Goal: Browse casually: Explore the website without a specific task or goal

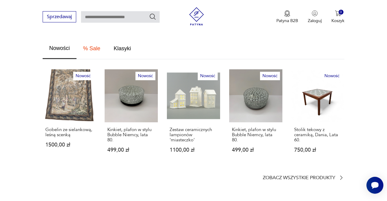
click at [130, 96] on link "Nowość Kinkiet, plafon w stylu Bubble Niemcy, lata 80. 499,00 zł" at bounding box center [131, 116] width 53 height 95
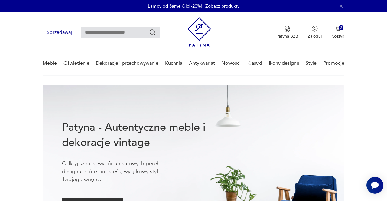
scroll to position [359, 0]
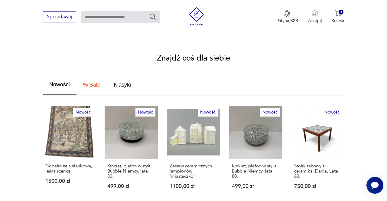
click at [218, 120] on link "Nowość Zestaw ceramicznych lampionów 'miasteczko' 1100,00 zł" at bounding box center [193, 153] width 53 height 95
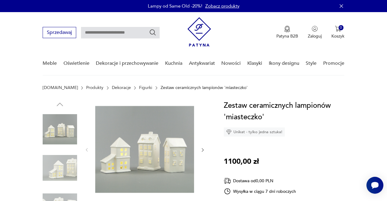
click at [230, 64] on link "Nowości" at bounding box center [231, 63] width 19 height 23
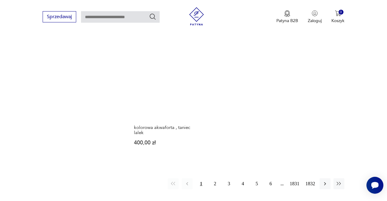
scroll to position [726, 0]
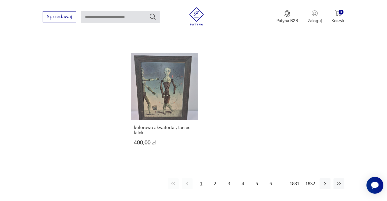
click at [210, 178] on button "2" at bounding box center [215, 183] width 11 height 11
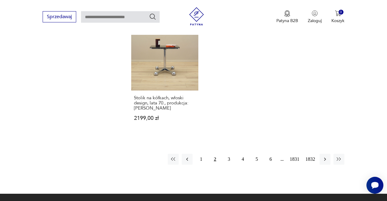
scroll to position [804, 0]
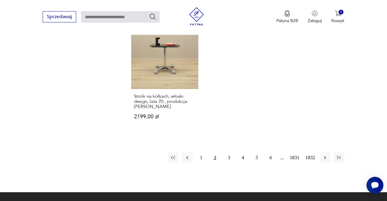
click at [225, 152] on button "3" at bounding box center [229, 157] width 11 height 11
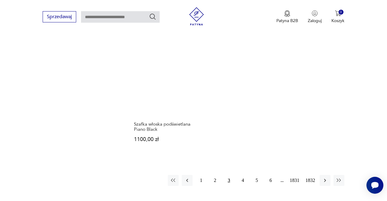
scroll to position [748, 0]
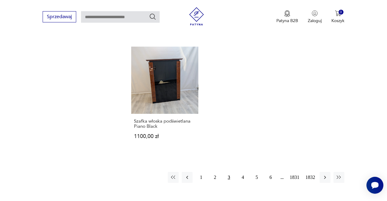
click at [239, 172] on button "4" at bounding box center [243, 177] width 11 height 11
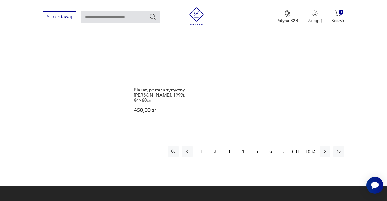
scroll to position [817, 0]
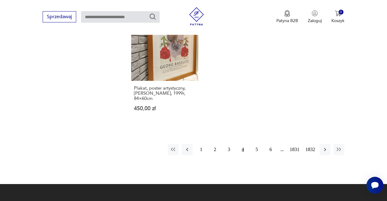
click at [257, 144] on button "5" at bounding box center [256, 149] width 11 height 11
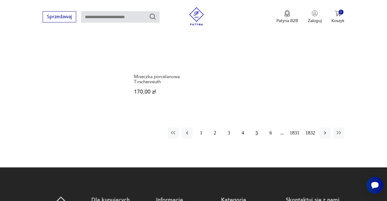
scroll to position [767, 0]
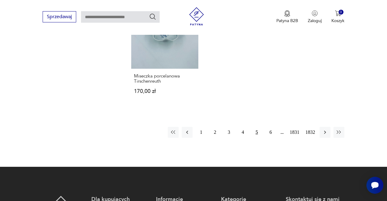
click at [267, 130] on button "6" at bounding box center [270, 132] width 11 height 11
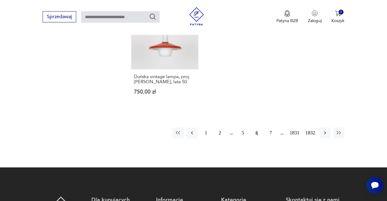
scroll to position [808, 0]
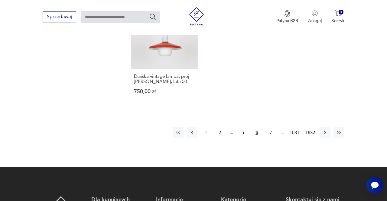
click at [268, 127] on button "7" at bounding box center [270, 132] width 11 height 11
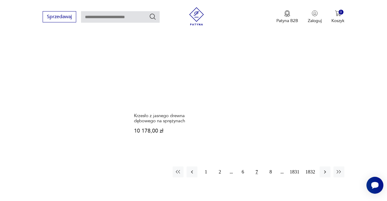
scroll to position [735, 0]
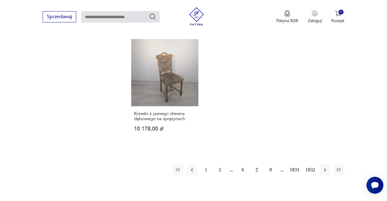
click at [268, 164] on button "8" at bounding box center [270, 169] width 11 height 11
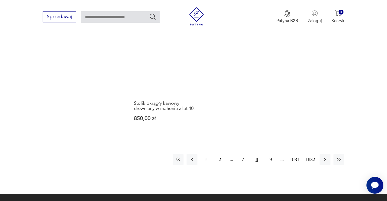
scroll to position [757, 0]
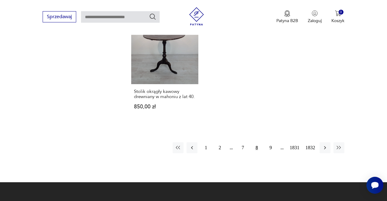
click at [271, 147] on button "9" at bounding box center [270, 147] width 11 height 11
click at [268, 143] on button "10" at bounding box center [270, 147] width 11 height 11
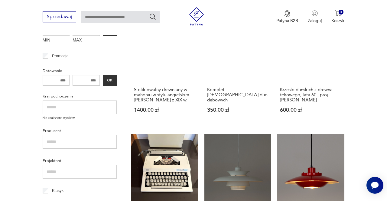
scroll to position [78, 0]
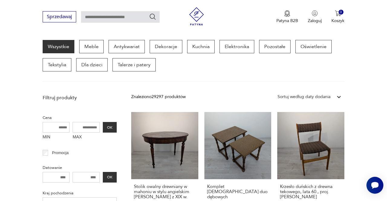
click at [322, 102] on div "Znaleziono 29297 produktów Filtruj Sortuj według daty dodania Sortuj według dat…" at bounding box center [237, 96] width 213 height 11
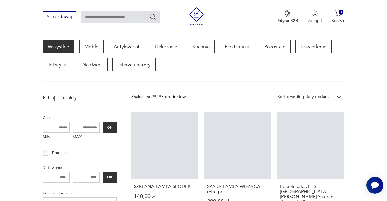
click at [327, 120] on link "Popielniczka, H. S. [GEOGRAPHIC_DATA][PERSON_NAME] Słuczan-Orkusz, l. 80. 160,0…" at bounding box center [311, 169] width 67 height 114
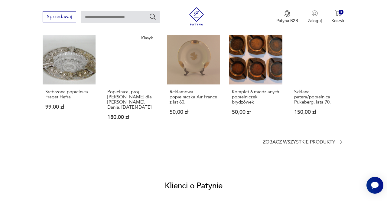
scroll to position [463, 0]
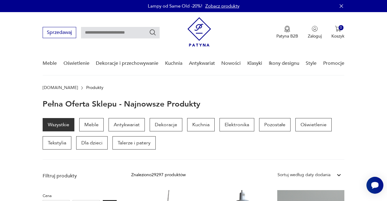
scroll to position [18, 0]
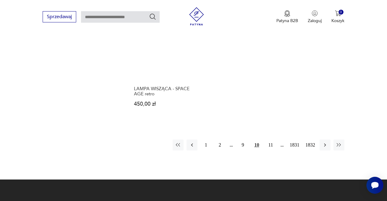
scroll to position [789, 0]
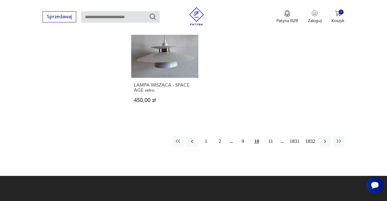
click at [270, 136] on button "11" at bounding box center [270, 141] width 11 height 11
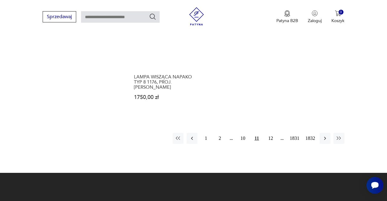
scroll to position [793, 0]
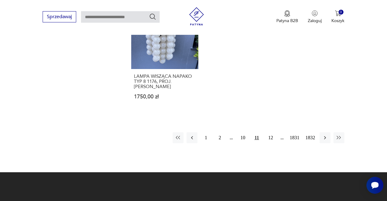
click at [268, 132] on button "12" at bounding box center [270, 137] width 11 height 11
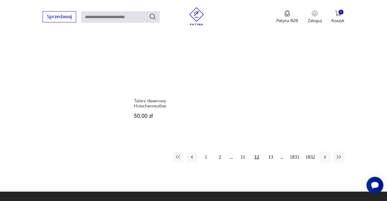
scroll to position [776, 0]
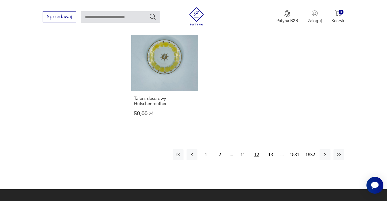
click at [267, 149] on button "13" at bounding box center [270, 154] width 11 height 11
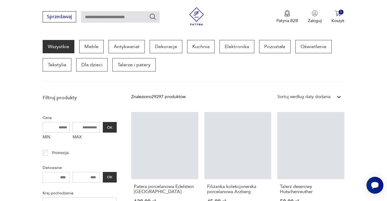
click at [331, 134] on link "Talerz deserowy Hutschenreuther 50,00 zł" at bounding box center [311, 164] width 67 height 104
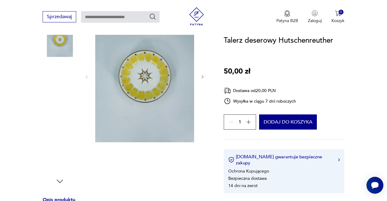
scroll to position [99, 0]
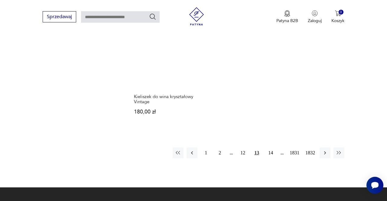
scroll to position [747, 0]
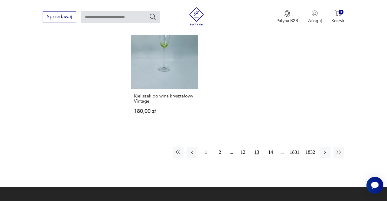
click at [268, 152] on button "14" at bounding box center [270, 152] width 11 height 11
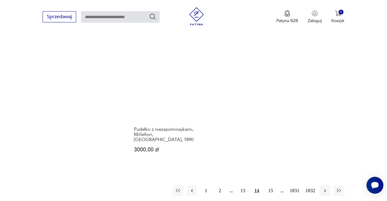
scroll to position [730, 0]
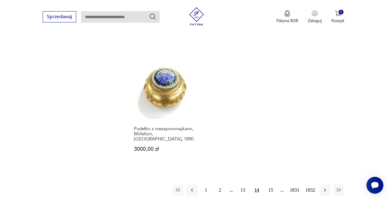
click at [269, 185] on button "15" at bounding box center [270, 190] width 11 height 11
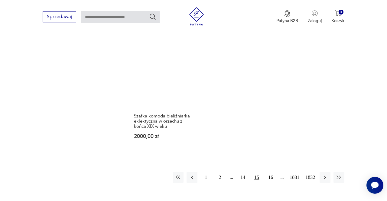
scroll to position [748, 0]
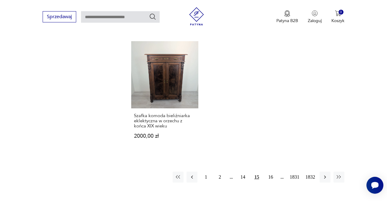
click at [269, 172] on button "16" at bounding box center [270, 177] width 11 height 11
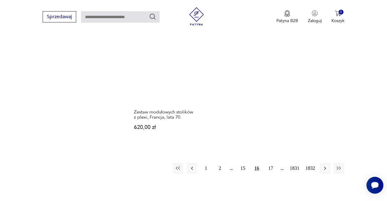
scroll to position [783, 0]
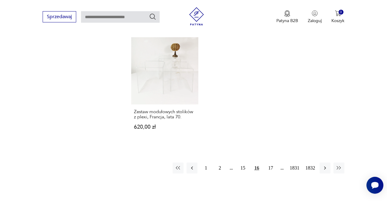
click at [268, 163] on button "17" at bounding box center [270, 168] width 11 height 11
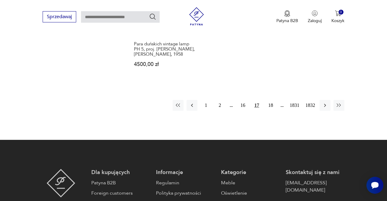
scroll to position [827, 0]
